Goal: Information Seeking & Learning: Learn about a topic

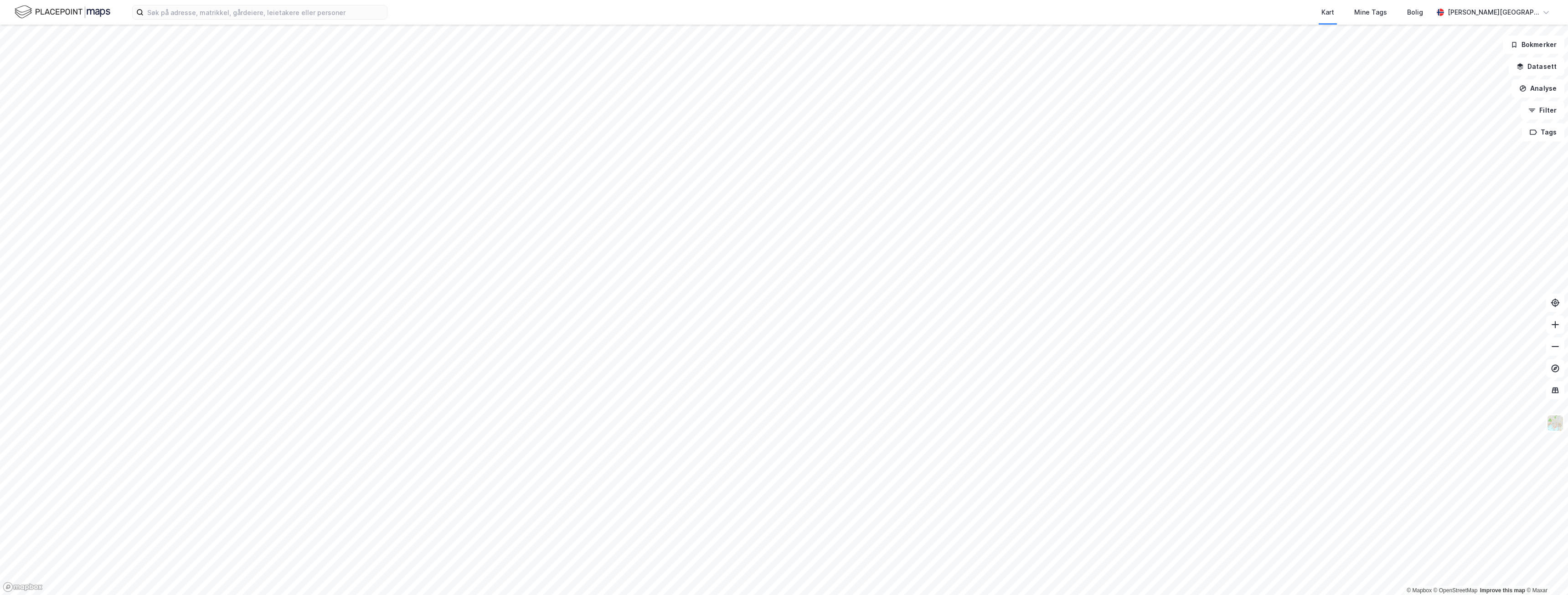
click at [218, 20] on div "Kart Mine Tags [PERSON_NAME][GEOGRAPHIC_DATA]" at bounding box center [784, 12] width 1568 height 25
click at [218, 10] on input at bounding box center [265, 12] width 244 height 14
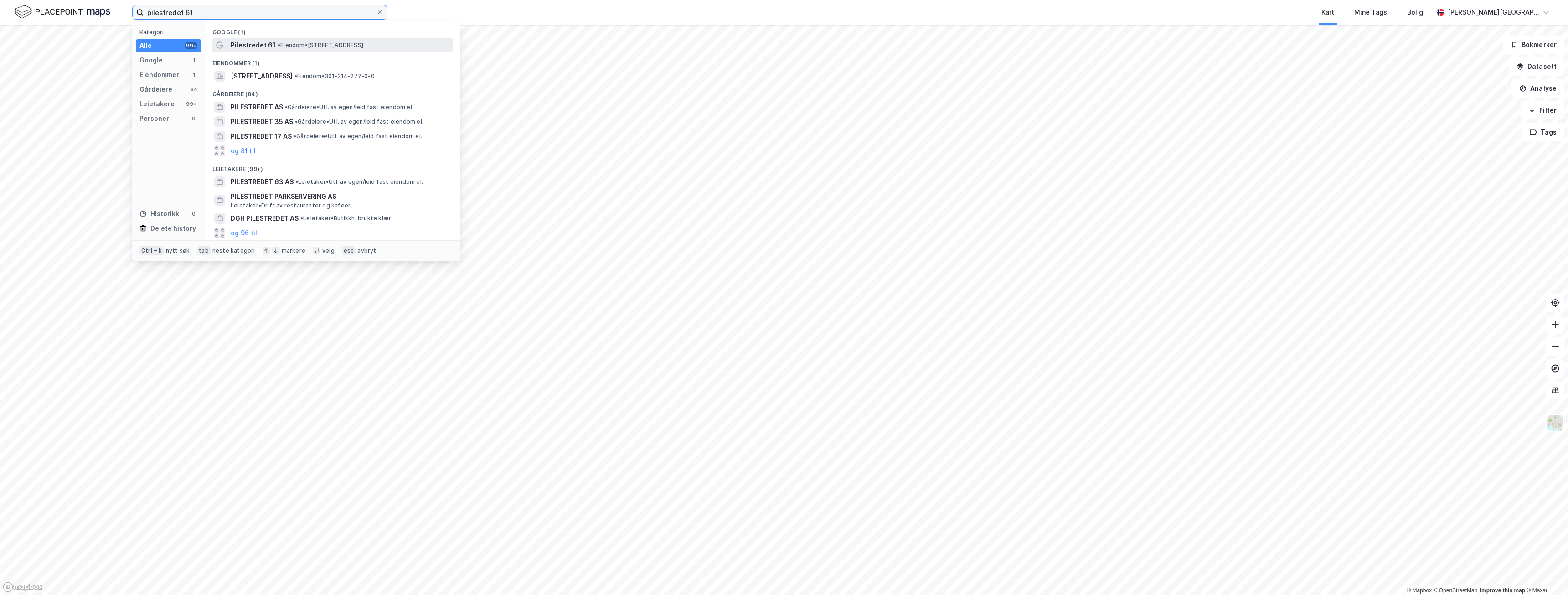
type input "pilestredet 61"
click at [365, 49] on div "Pilestredet 61 • Eiendom • [STREET_ADDRESS]" at bounding box center [341, 45] width 221 height 11
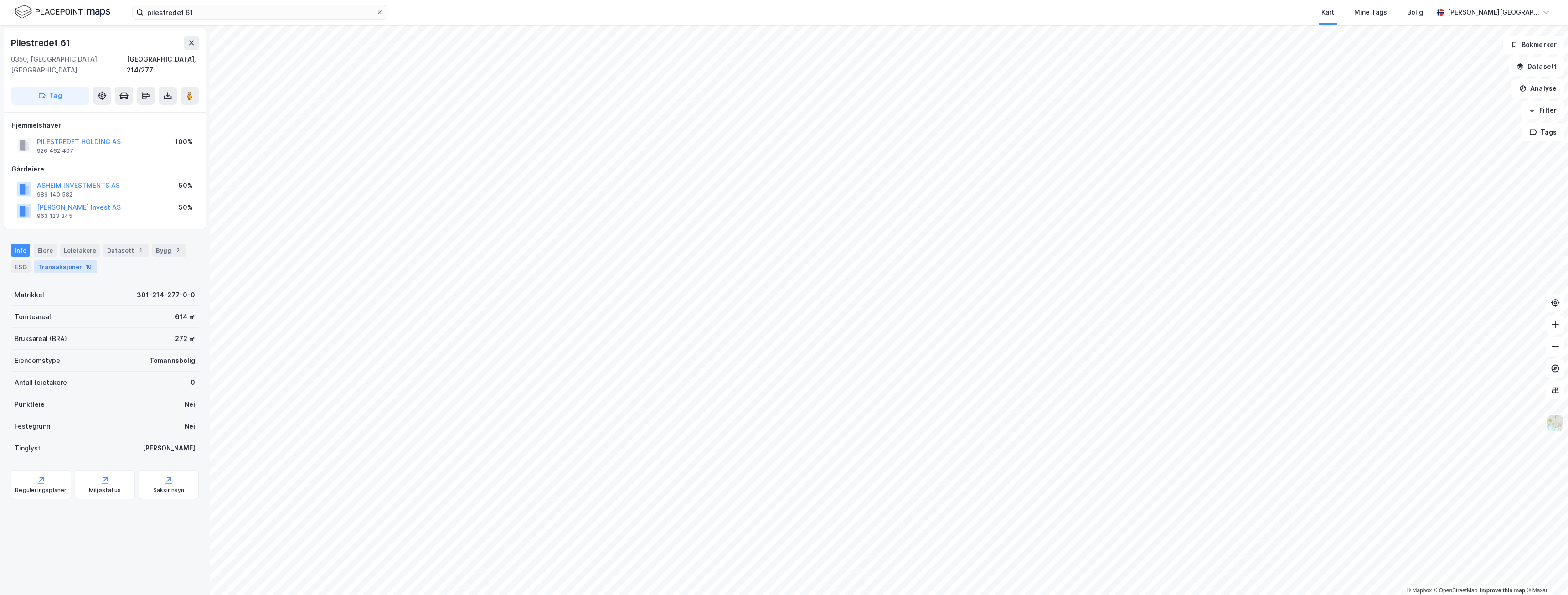
click at [59, 260] on div "Transaksjoner 10" at bounding box center [65, 267] width 63 height 13
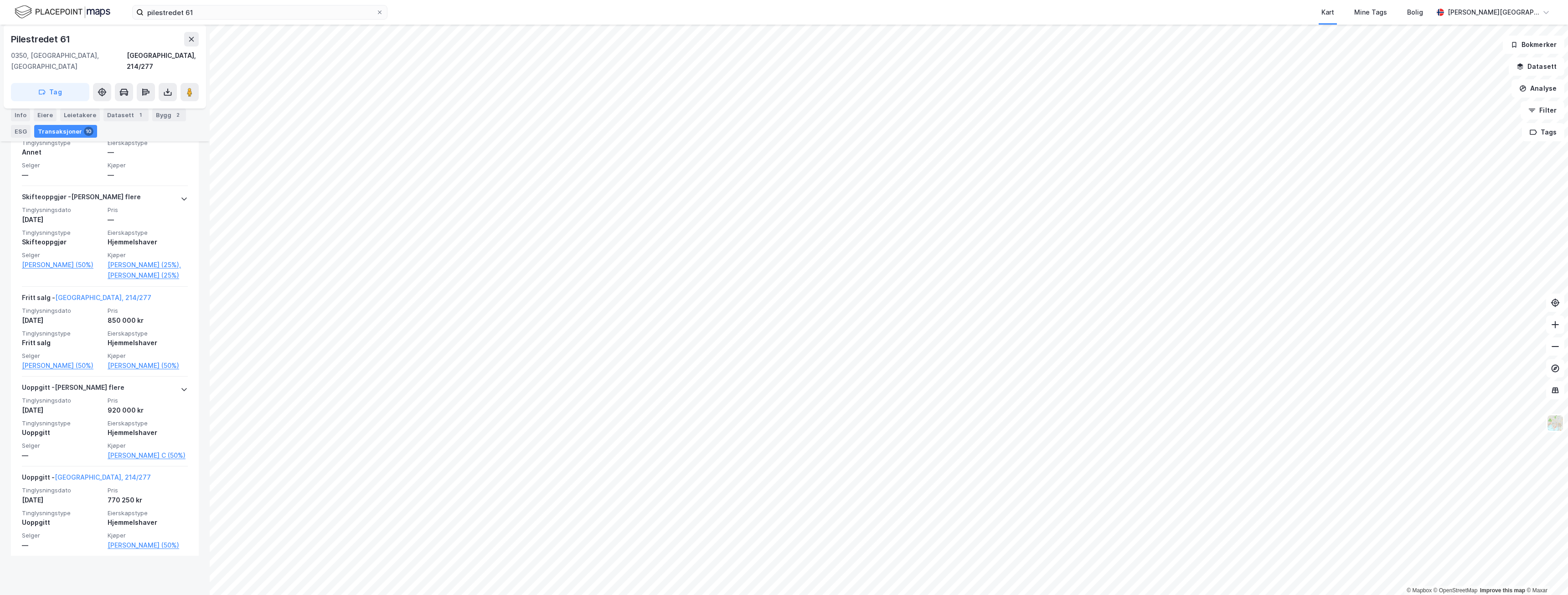
scroll to position [878, 0]
